Goal: Task Accomplishment & Management: Complete application form

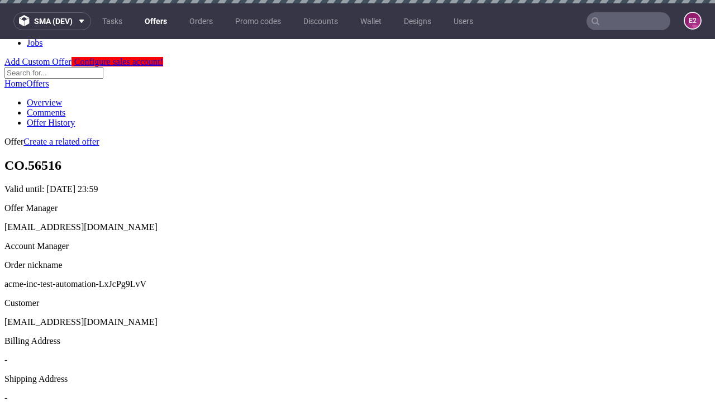
scroll to position [3, 0]
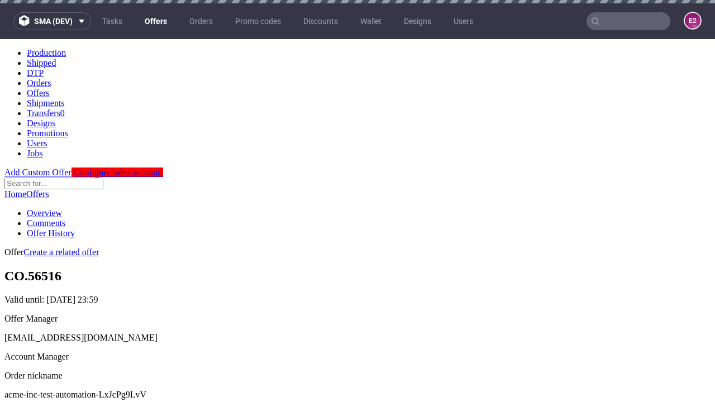
scroll to position [3, 0]
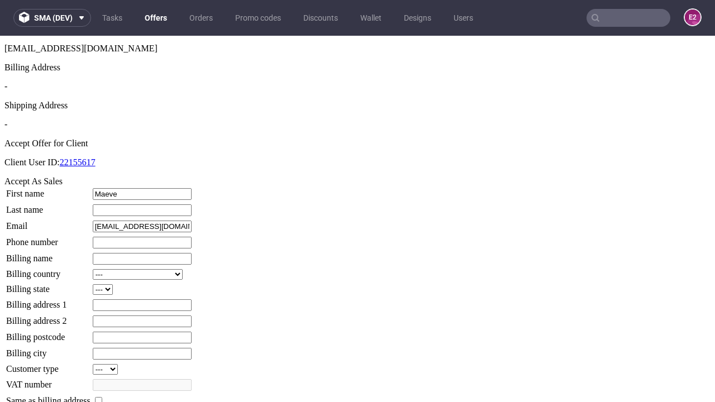
type input "Maeve"
type input "[PERSON_NAME]"
type input "1509813888"
type input "Juliet85"
select select "13"
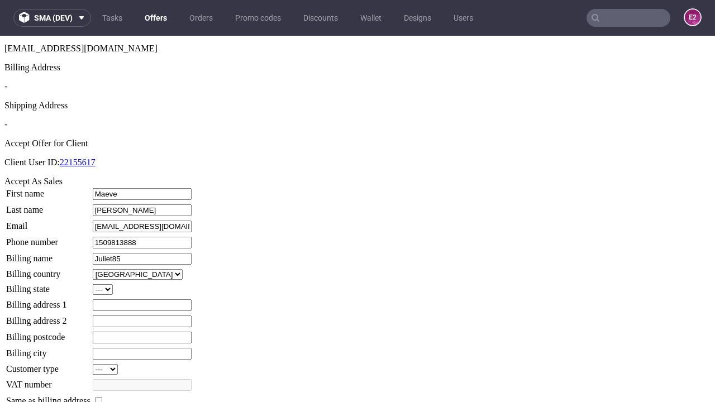
type input "Juliet85"
type input "[STREET_ADDRESS][PERSON_NAME]"
select select "132"
type input "[STREET_ADDRESS][PERSON_NAME]"
type input "RZ90 5XE"
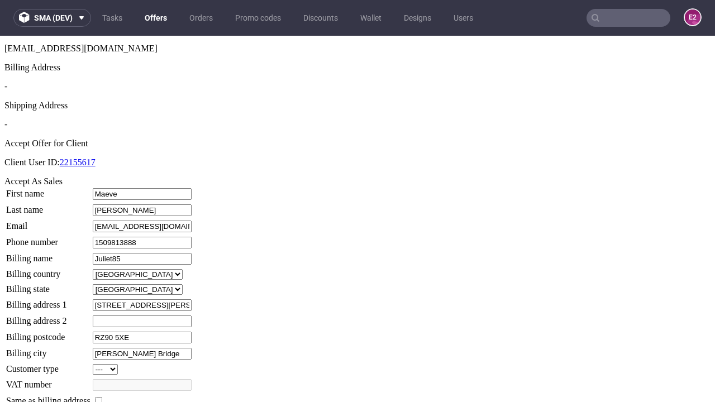
type input "[PERSON_NAME] Bridge"
click at [102, 397] on input "checkbox" at bounding box center [98, 400] width 7 height 7
checkbox input "true"
type input "Juliet85"
select select "13"
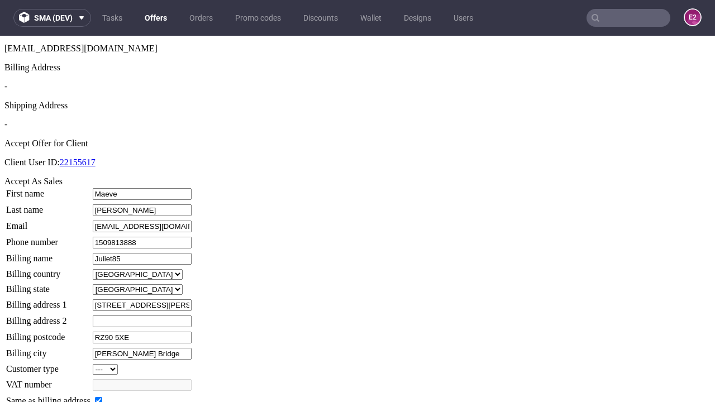
type input "[STREET_ADDRESS][PERSON_NAME]"
type input "RZ90 5XE"
type input "[PERSON_NAME] Bridge"
select select "132"
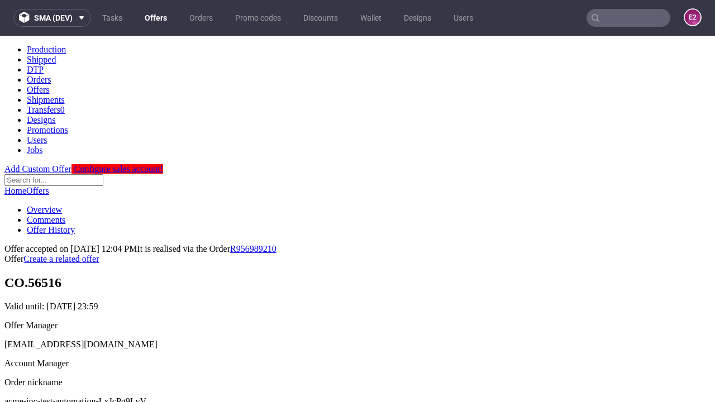
scroll to position [0, 0]
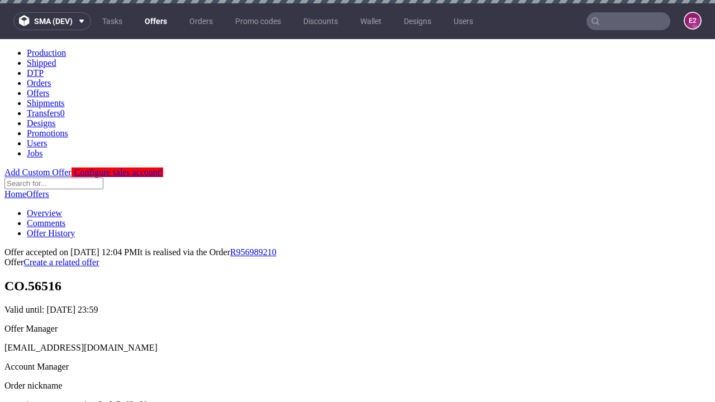
type input "[DATE]"
select select "12214305"
type input "In progress..."
